Goal: Task Accomplishment & Management: Manage account settings

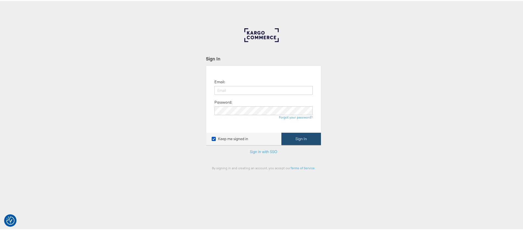
type input "gary.connolly@kargo.com"
click at [293, 142] on button "Sign In" at bounding box center [302, 138] width 40 height 12
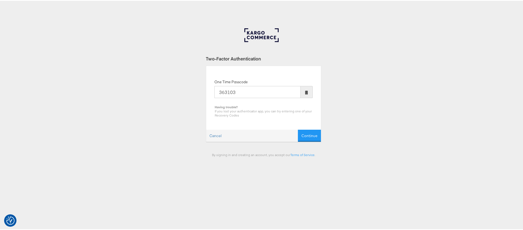
type input "363103"
click at [298, 129] on button "Continue" at bounding box center [309, 135] width 23 height 12
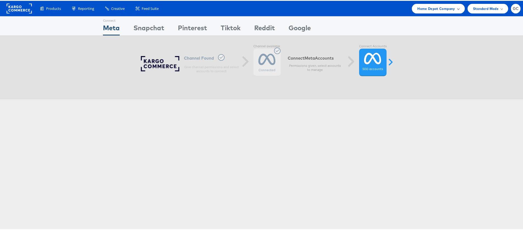
click at [442, 7] on span "Home Depot Company" at bounding box center [437, 8] width 38 height 6
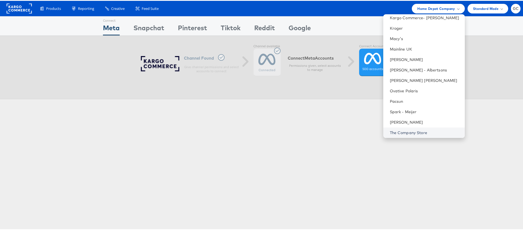
scroll to position [286, 0]
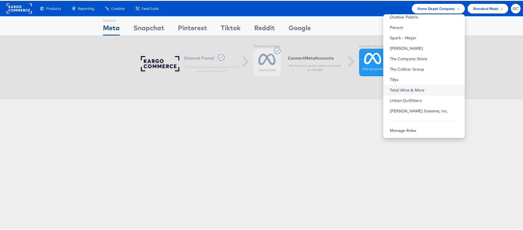
click at [407, 87] on link "Total Wine & More" at bounding box center [425, 89] width 71 height 5
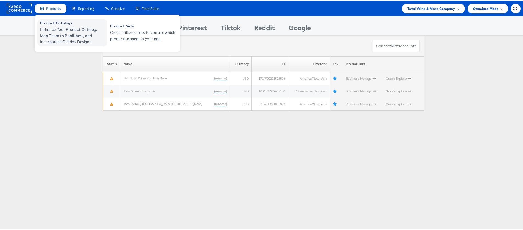
click at [49, 21] on span "Product Catalogs" at bounding box center [73, 22] width 66 height 6
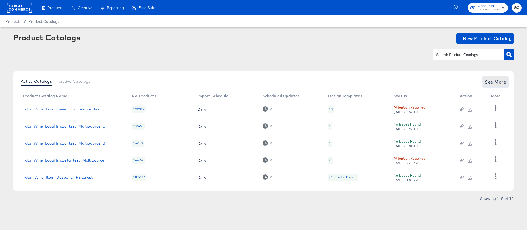
click at [497, 84] on span "See More" at bounding box center [495, 82] width 21 height 8
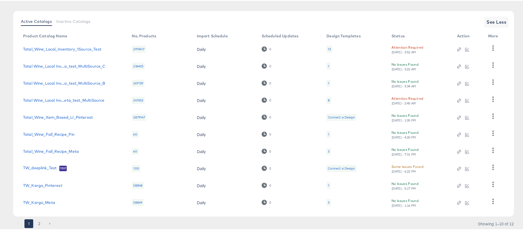
scroll to position [77, 0]
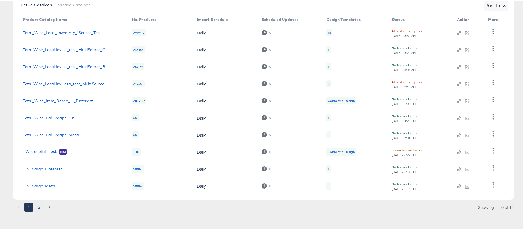
click at [40, 207] on button "2" at bounding box center [39, 206] width 9 height 9
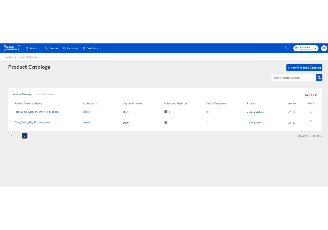
scroll to position [0, 0]
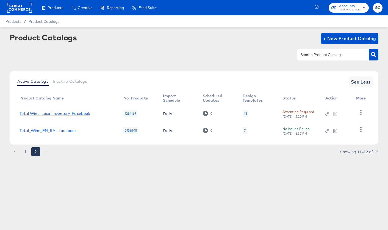
click at [63, 114] on link "Total Wine_Local Inventory_Facebook" at bounding box center [55, 113] width 70 height 4
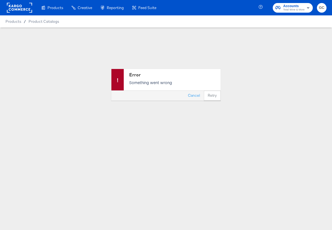
click at [241, 37] on div "Error Something went wrong Cancel Retry" at bounding box center [166, 84] width 332 height 114
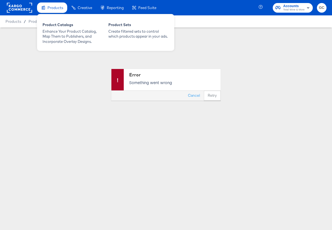
click at [57, 10] on span "Products" at bounding box center [56, 7] width 16 height 4
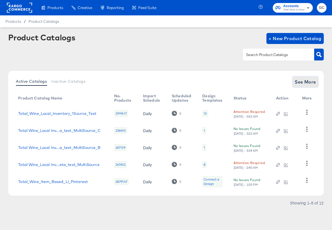
click at [313, 83] on span "See More" at bounding box center [305, 82] width 21 height 8
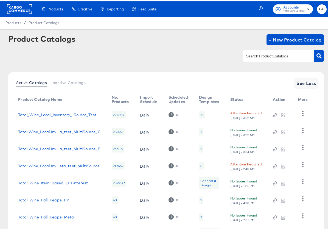
scroll to position [82, 0]
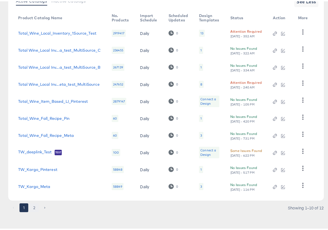
click at [36, 207] on button "2" at bounding box center [34, 206] width 9 height 9
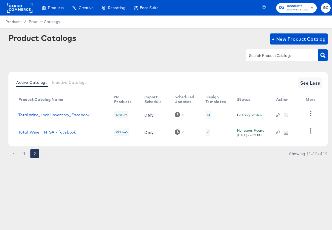
scroll to position [0, 0]
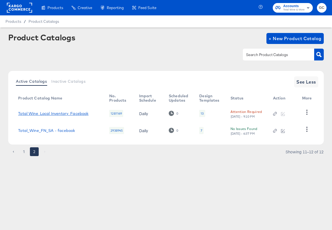
click at [70, 115] on link "Total Wine_Local Inventory_Facebook" at bounding box center [53, 113] width 70 height 4
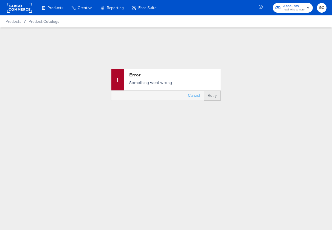
click at [210, 96] on button "Retry" at bounding box center [212, 96] width 17 height 10
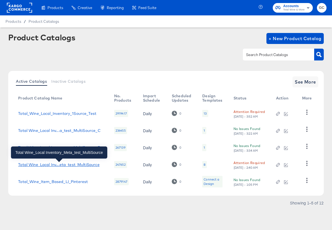
click at [70, 165] on div "Total Wine_Local Inv...eta_test_MultiSource" at bounding box center [58, 164] width 81 height 4
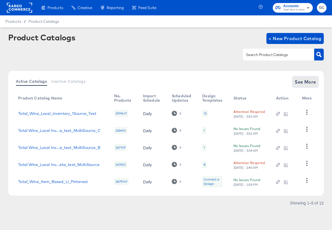
click at [311, 81] on span "See More" at bounding box center [305, 82] width 21 height 8
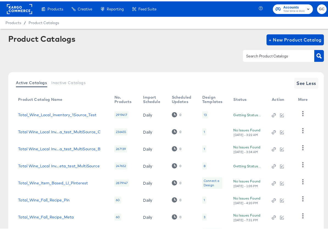
scroll to position [82, 0]
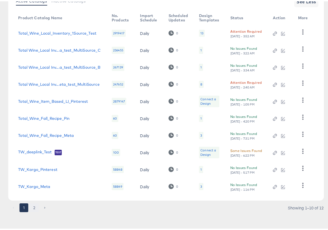
click at [33, 207] on button "2" at bounding box center [34, 206] width 9 height 9
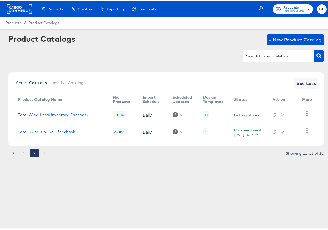
scroll to position [0, 0]
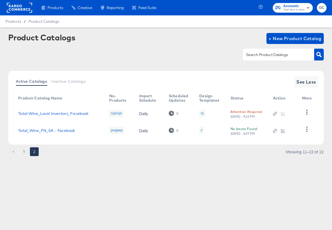
click at [251, 111] on div "Attention Required" at bounding box center [247, 112] width 32 height 6
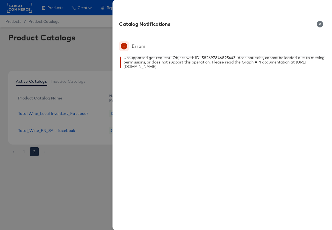
click at [320, 25] on icon "button" at bounding box center [320, 24] width 6 height 6
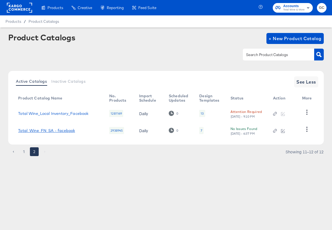
click at [65, 132] on link "Total_Wine_FN_SA - facebook" at bounding box center [46, 130] width 57 height 4
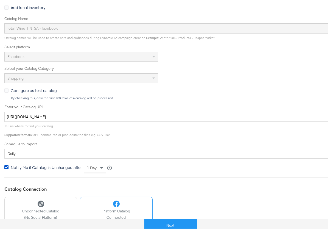
scroll to position [156, 0]
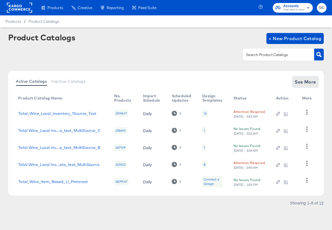
click at [305, 82] on span "See More" at bounding box center [305, 82] width 21 height 8
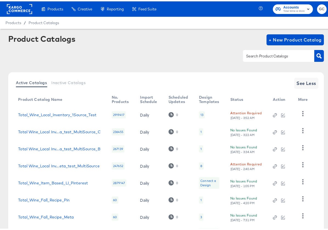
click at [305, 7] on rect "button" at bounding box center [308, 7] width 7 height 7
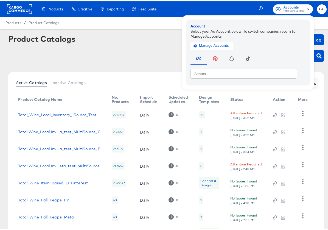
click at [119, 45] on div "Product Catalogs + New Product Catalog" at bounding box center [166, 50] width 316 height 34
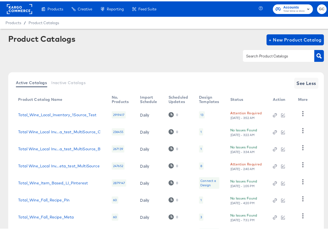
click at [319, 8] on span "GC" at bounding box center [321, 8] width 5 height 6
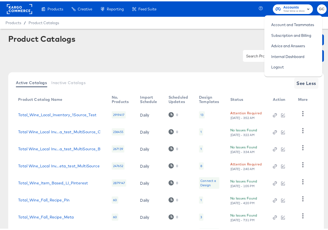
click at [305, 9] on rect "button" at bounding box center [308, 7] width 7 height 7
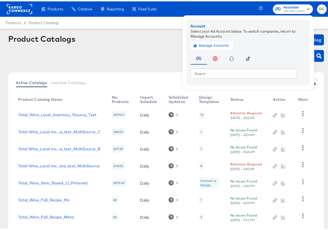
drag, startPoint x: 147, startPoint y: 54, endPoint x: 140, endPoint y: 56, distance: 6.6
click at [147, 55] on div at bounding box center [166, 54] width 316 height 12
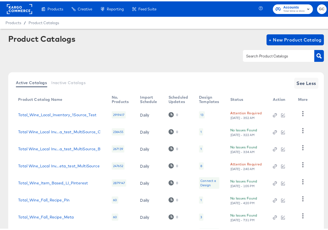
click at [19, 9] on rect at bounding box center [19, 8] width 25 height 10
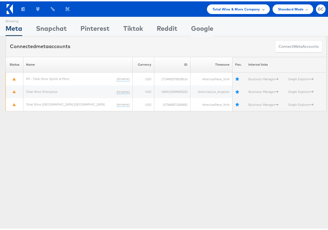
click at [261, 9] on div "Total Wine & More Company" at bounding box center [238, 8] width 63 height 10
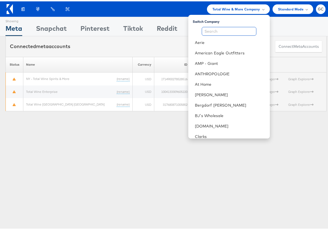
click at [238, 31] on input "text" at bounding box center [229, 30] width 55 height 9
click at [218, 52] on link "American Eagle Outfitters" at bounding box center [230, 51] width 71 height 5
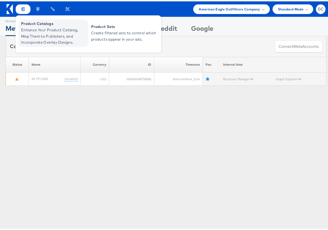
click at [27, 23] on span "Product Catalogs" at bounding box center [54, 22] width 66 height 6
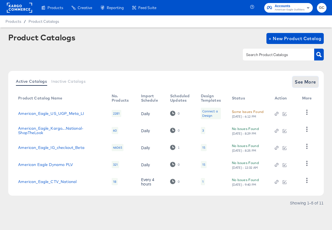
click at [314, 81] on span "See More" at bounding box center [305, 82] width 21 height 8
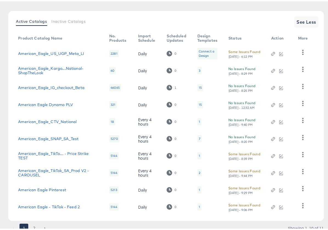
scroll to position [82, 0]
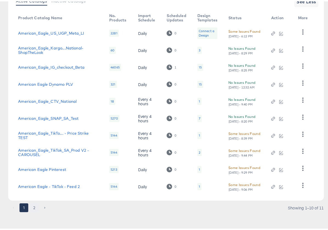
click at [35, 206] on button "2" at bounding box center [34, 206] width 9 height 9
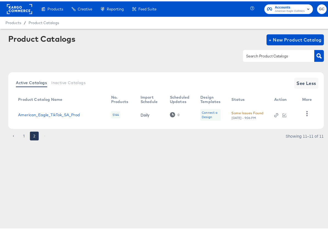
scroll to position [0, 0]
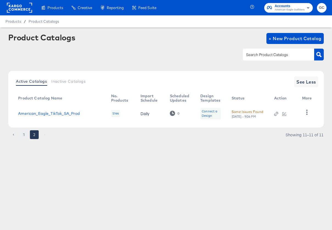
click at [24, 135] on button "1" at bounding box center [24, 134] width 9 height 9
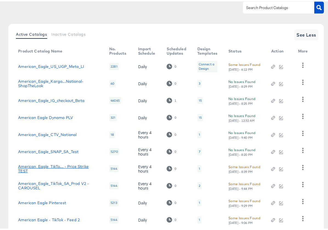
scroll to position [73, 0]
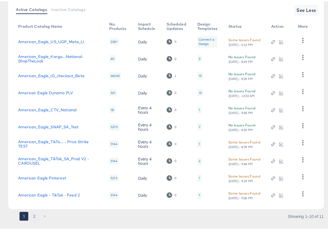
click at [34, 215] on button "2" at bounding box center [34, 214] width 9 height 9
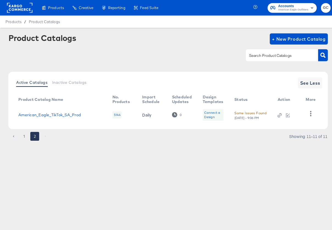
scroll to position [0, 0]
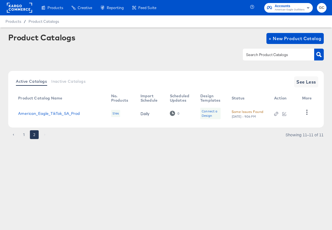
click at [13, 6] on rect at bounding box center [19, 8] width 25 height 10
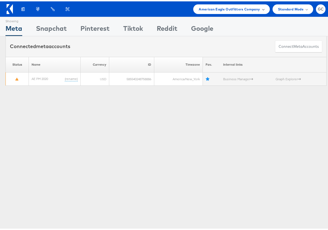
click at [261, 9] on div "American Eagle Outfitters Company" at bounding box center [231, 8] width 76 height 10
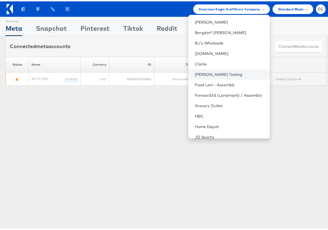
scroll to position [66, 0]
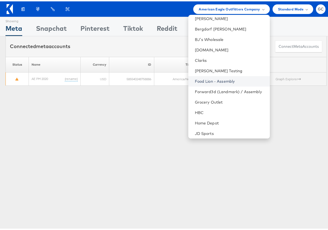
click at [213, 80] on link "Food Lion - Assembly" at bounding box center [230, 79] width 71 height 5
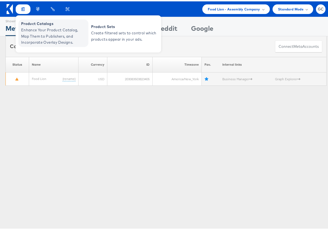
click at [27, 22] on span "Product Catalogs" at bounding box center [54, 22] width 66 height 6
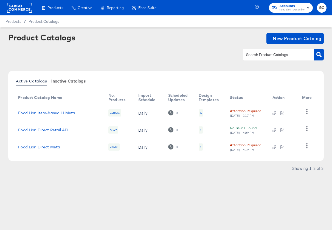
click at [74, 82] on span "Inactive Catalogs" at bounding box center [68, 81] width 34 height 4
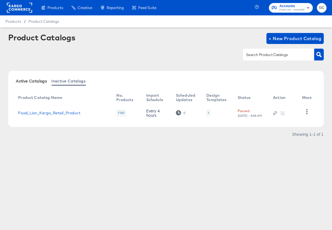
click at [42, 82] on span "Active Catalogs" at bounding box center [31, 81] width 31 height 4
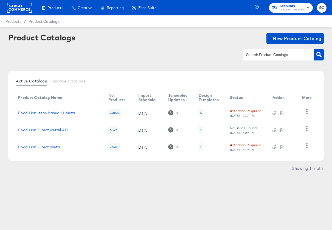
click at [44, 148] on link "Food Lion Direct Meta" at bounding box center [39, 147] width 42 height 4
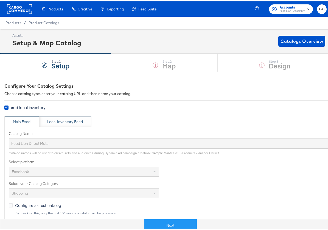
click at [72, 122] on div "Local Inventory Feed" at bounding box center [65, 120] width 36 height 5
type input "Local Inventory Feed for Food Lion Direct Meta"
type input "https://ace.stitcherads.com/exports/890/facebook/local_inventory/facebook-local…"
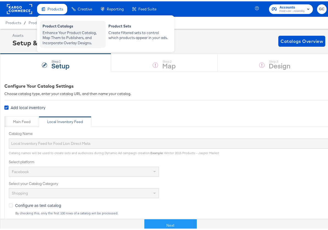
click at [53, 24] on div "Product Catalogs" at bounding box center [73, 25] width 60 height 7
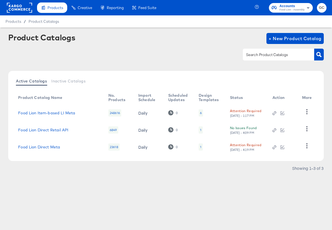
click at [12, 9] on rect at bounding box center [19, 8] width 25 height 10
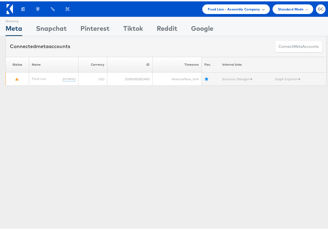
click at [260, 10] on div "Food Lion - Assembly Company" at bounding box center [236, 8] width 57 height 6
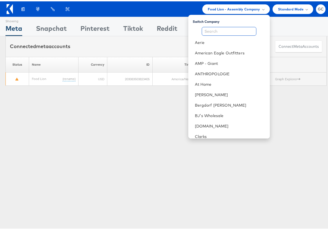
click at [227, 31] on input "text" at bounding box center [229, 30] width 55 height 9
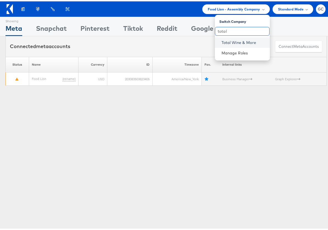
type input "total"
click at [228, 39] on link "Total Wine & More" at bounding box center [244, 40] width 44 height 5
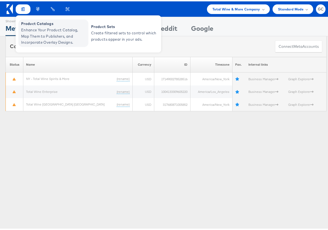
click at [28, 21] on span "Product Catalogs" at bounding box center [54, 22] width 66 height 6
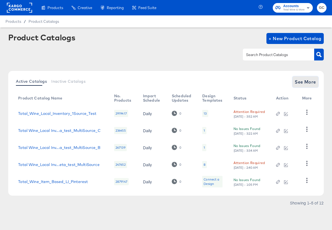
click at [311, 79] on span "See More" at bounding box center [305, 82] width 21 height 8
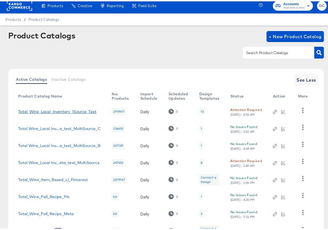
scroll to position [82, 0]
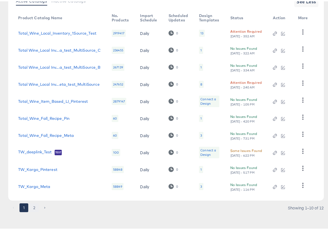
click at [35, 207] on button "2" at bounding box center [34, 206] width 9 height 9
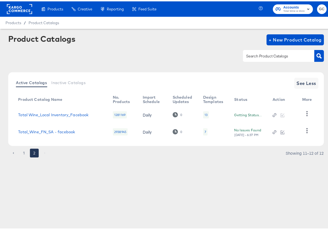
scroll to position [0, 0]
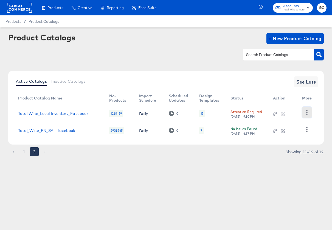
click at [308, 112] on icon "button" at bounding box center [307, 112] width 5 height 5
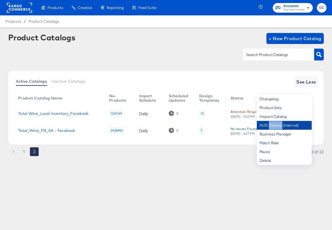
click at [277, 125] on div "HUD Checks (Internal)" at bounding box center [284, 125] width 55 height 9
click at [120, 163] on article "Product Catalogs + New Product Catalog Active Catalogs Inactive Catalogs See Le…" at bounding box center [166, 101] width 332 height 148
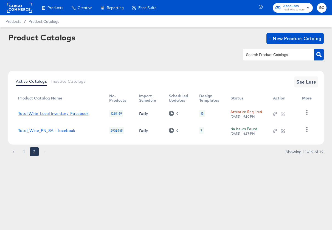
click at [79, 113] on link "Total Wine_Local Inventory_Facebook" at bounding box center [53, 113] width 70 height 4
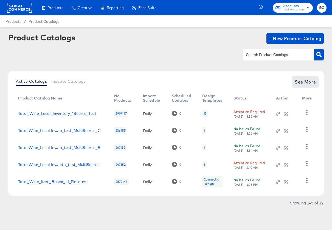
click at [309, 83] on span "See More" at bounding box center [305, 82] width 21 height 8
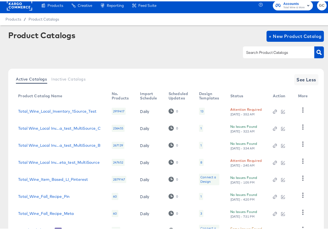
scroll to position [82, 0]
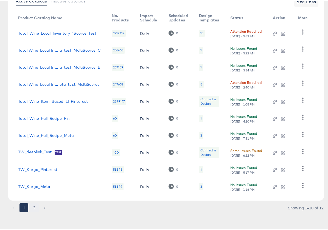
click at [36, 206] on button "2" at bounding box center [34, 206] width 9 height 9
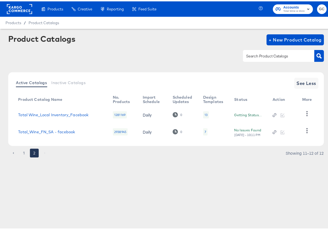
scroll to position [0, 0]
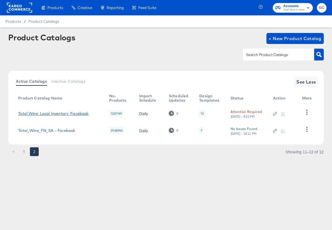
click at [77, 114] on link "Total Wine_Local Inventory_Facebook" at bounding box center [53, 113] width 70 height 4
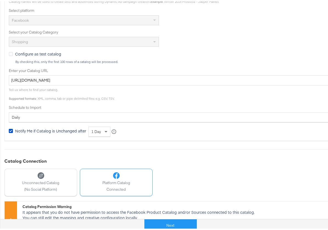
scroll to position [148, 0]
